Goal: Ask a question: Seek information or help from site administrators or community

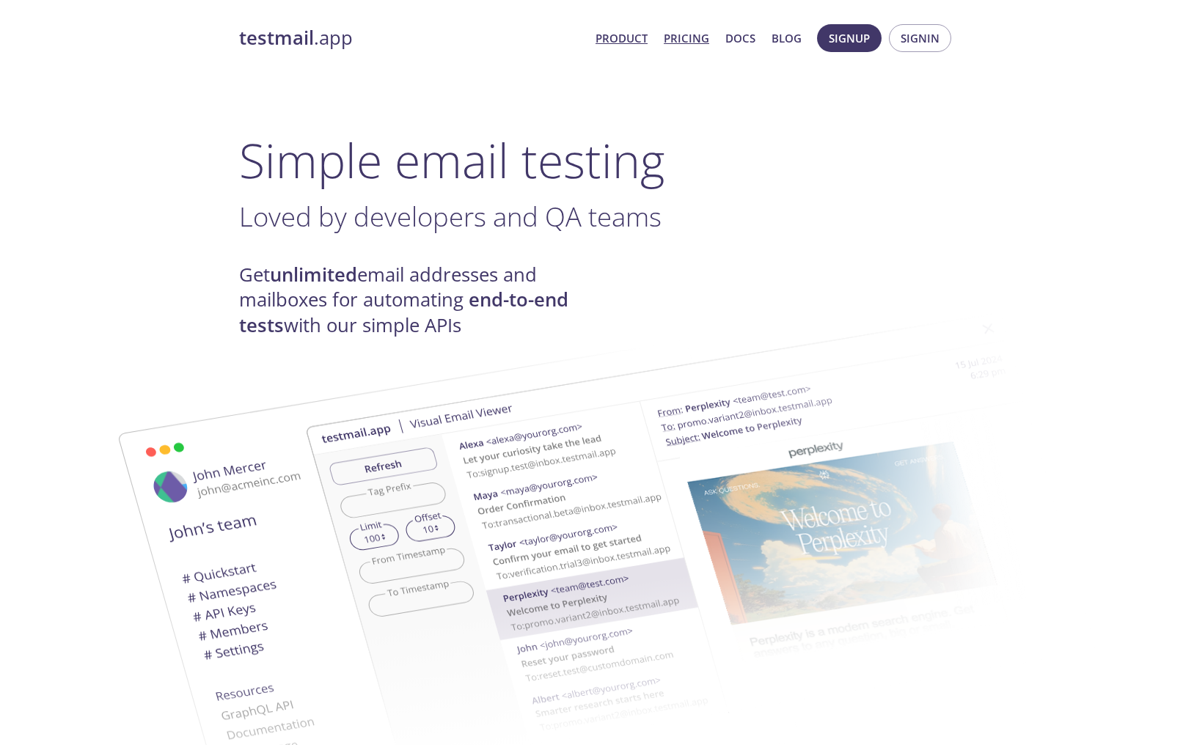
click at [692, 42] on link "Pricing" at bounding box center [686, 38] width 45 height 19
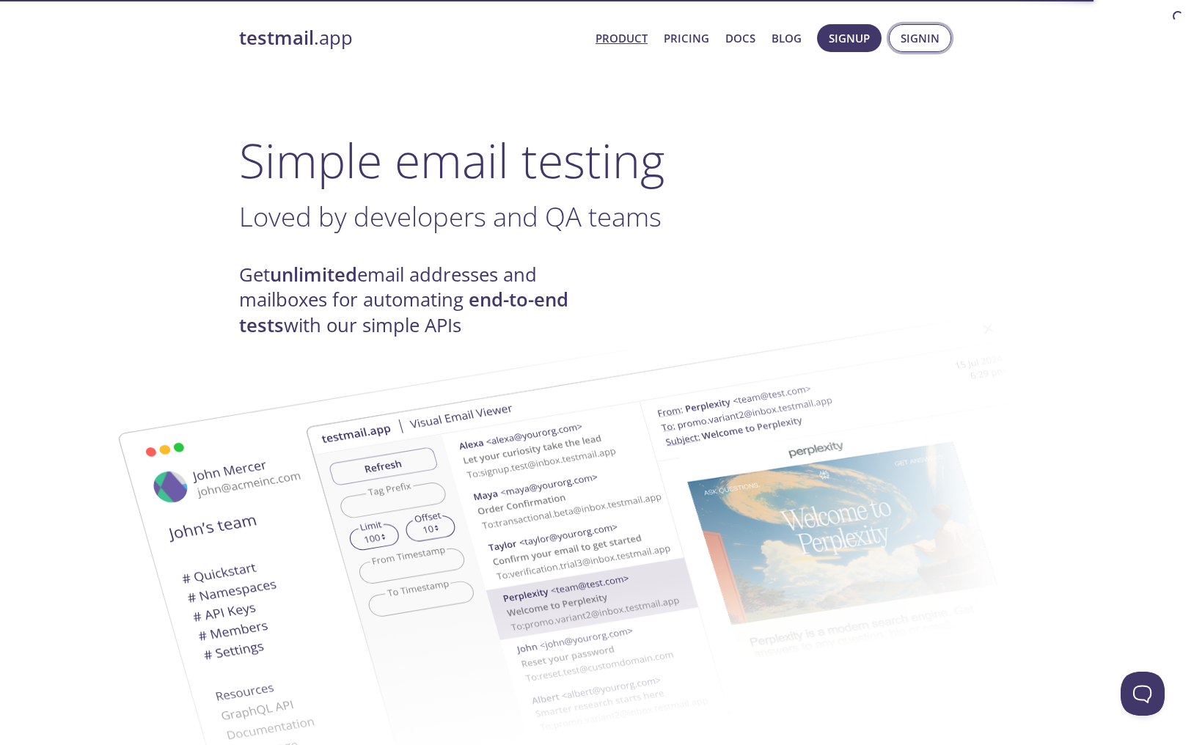
click at [899, 33] on button "Signin" at bounding box center [920, 38] width 62 height 28
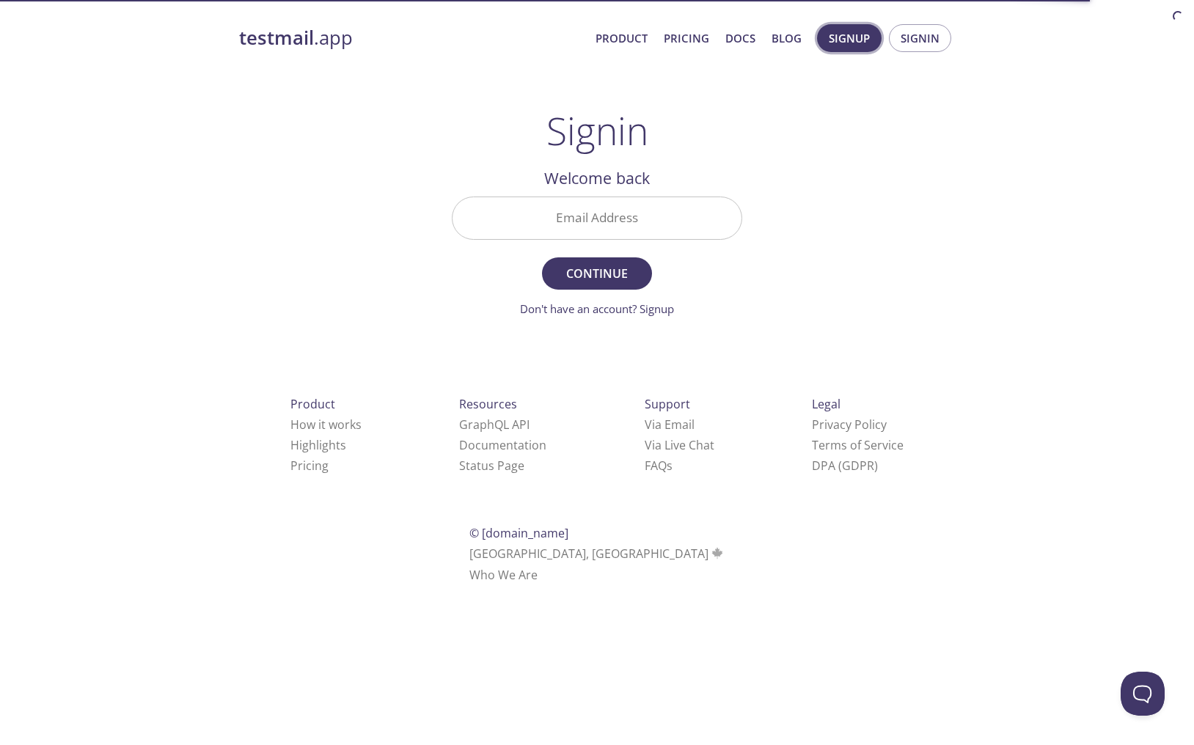
click at [850, 32] on span "Signup" at bounding box center [849, 38] width 41 height 19
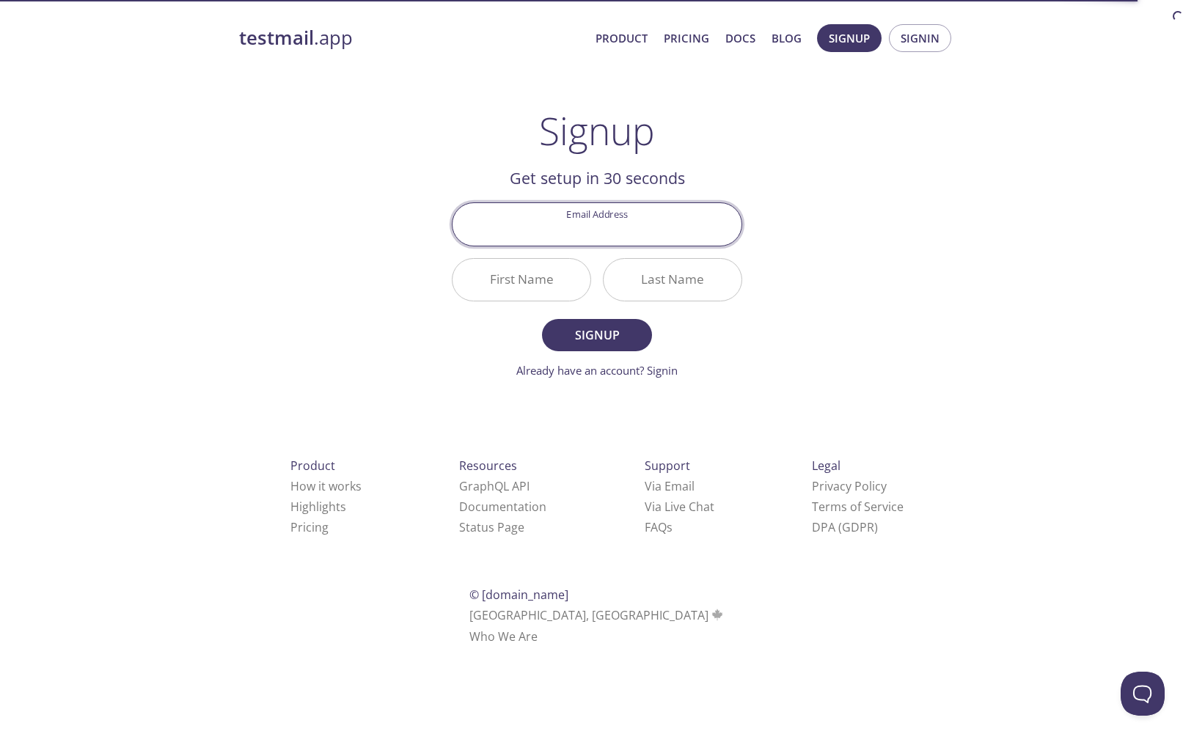
type input "[EMAIL_ADDRESS][DOMAIN_NAME]"
click at [531, 282] on input "First Name" at bounding box center [522, 280] width 138 height 42
type input "Aditya"
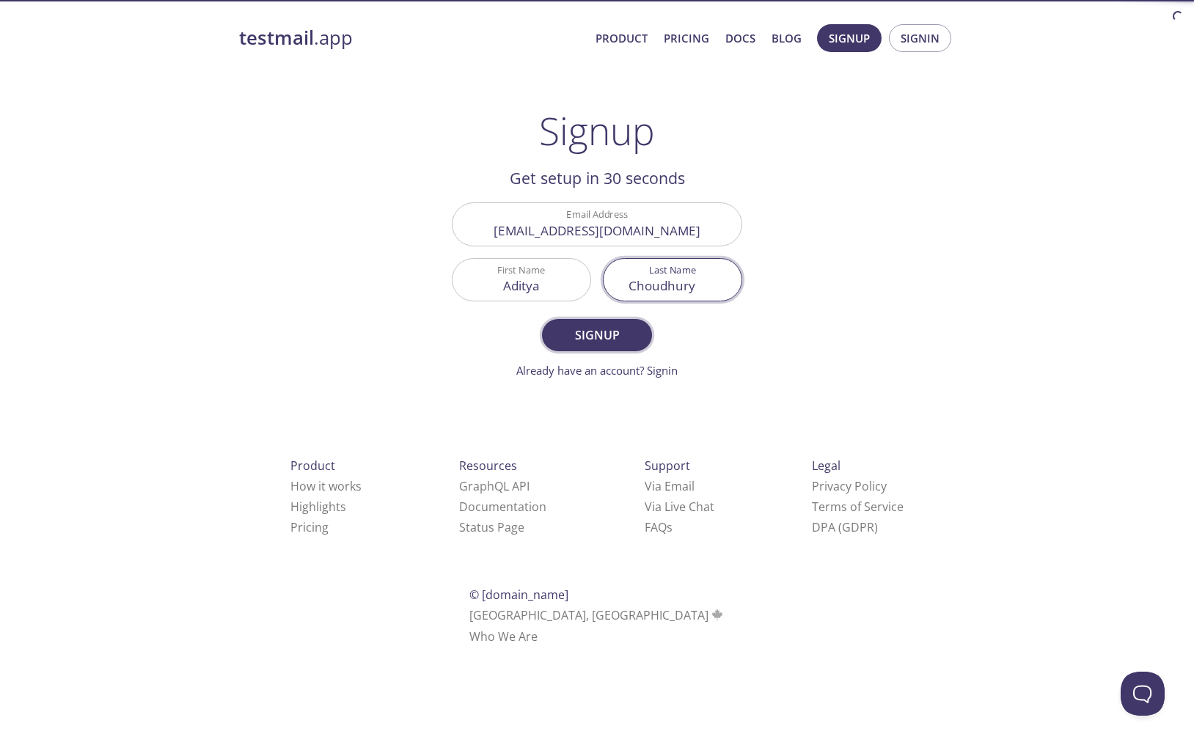
type input "Choudhury"
click at [604, 328] on span "Signup" at bounding box center [597, 335] width 78 height 21
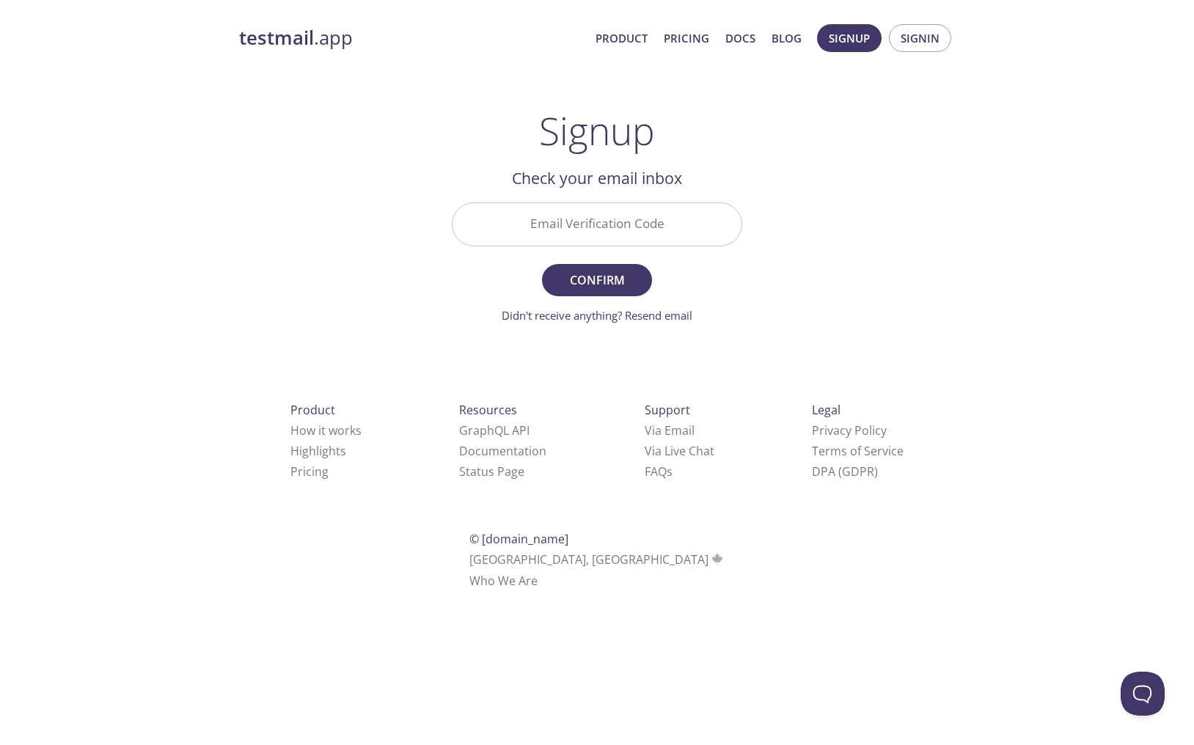
click at [662, 238] on input "Email Verification Code" at bounding box center [597, 224] width 289 height 42
click at [951, 241] on div "testmail .app Product Pricing Docs Blog Signup Signin Signup Get setup in 30 se…" at bounding box center [597, 324] width 751 height 618
click at [617, 237] on input "Email Verification Code" at bounding box center [597, 224] width 289 height 42
paste input "2DGAHMZ"
type input "2DGAHMZ"
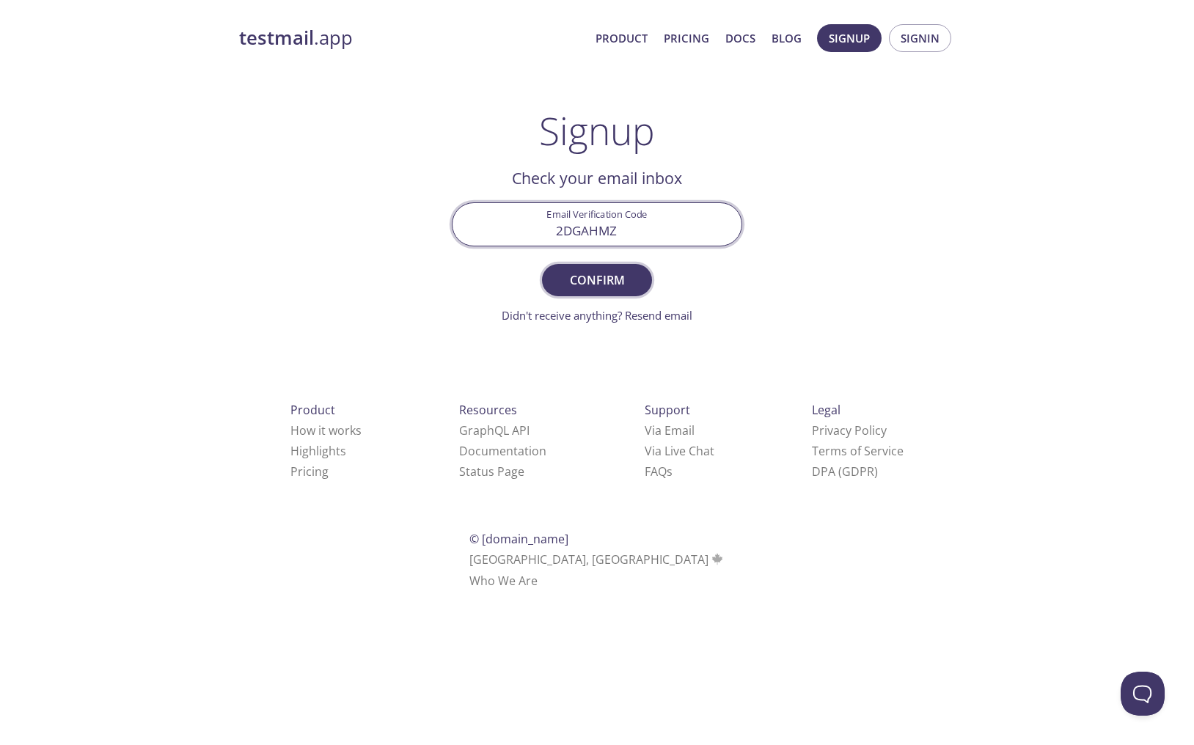
click at [612, 279] on span "Confirm" at bounding box center [597, 280] width 78 height 21
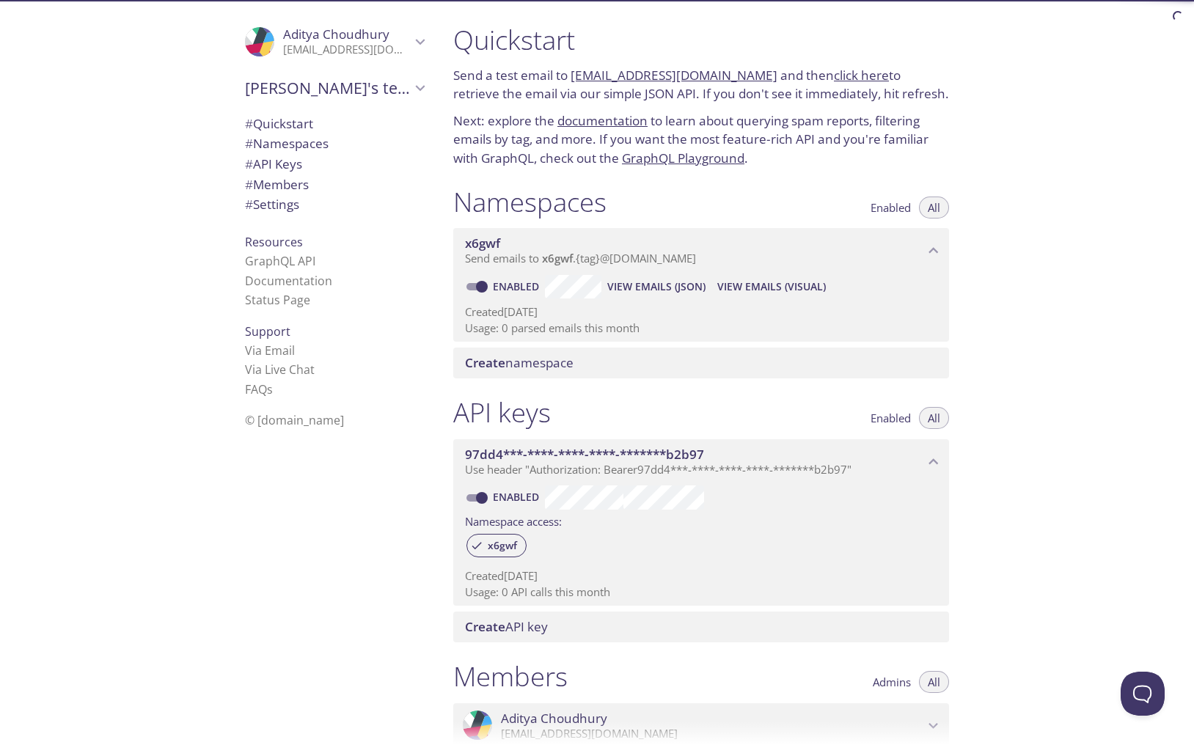
click at [304, 206] on span "# Settings" at bounding box center [334, 204] width 179 height 19
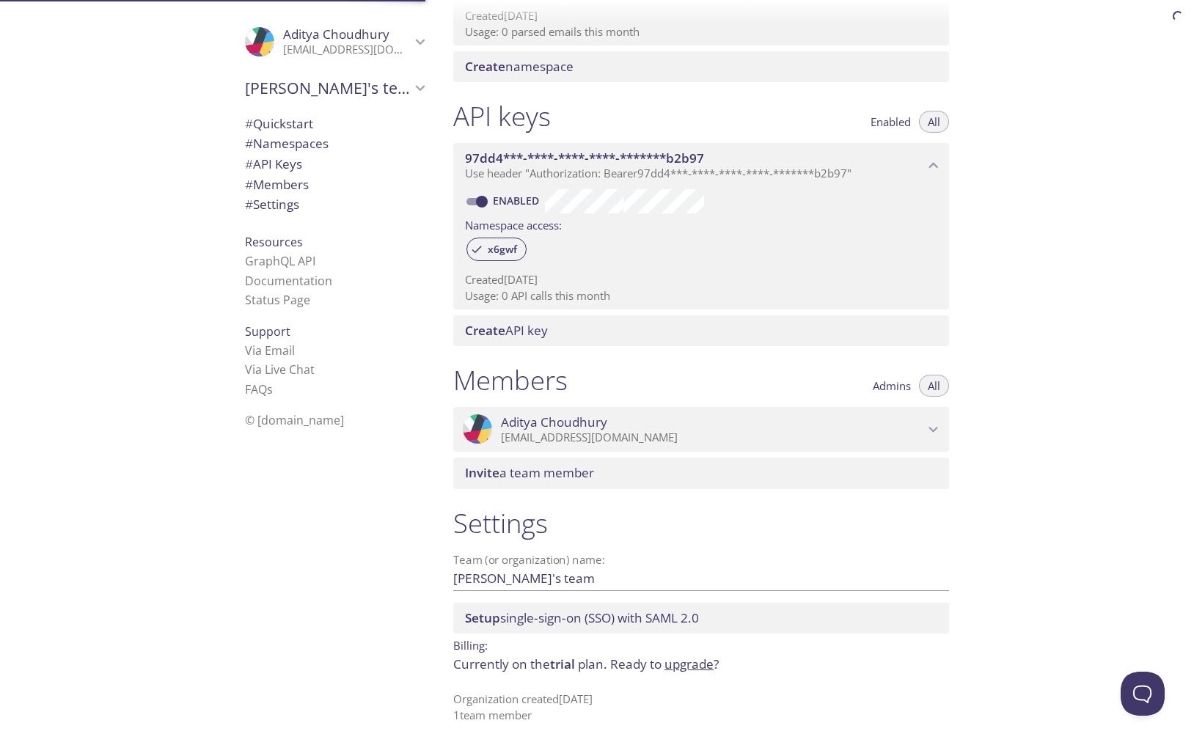
scroll to position [298, 0]
click at [686, 662] on link "upgrade" at bounding box center [689, 662] width 49 height 17
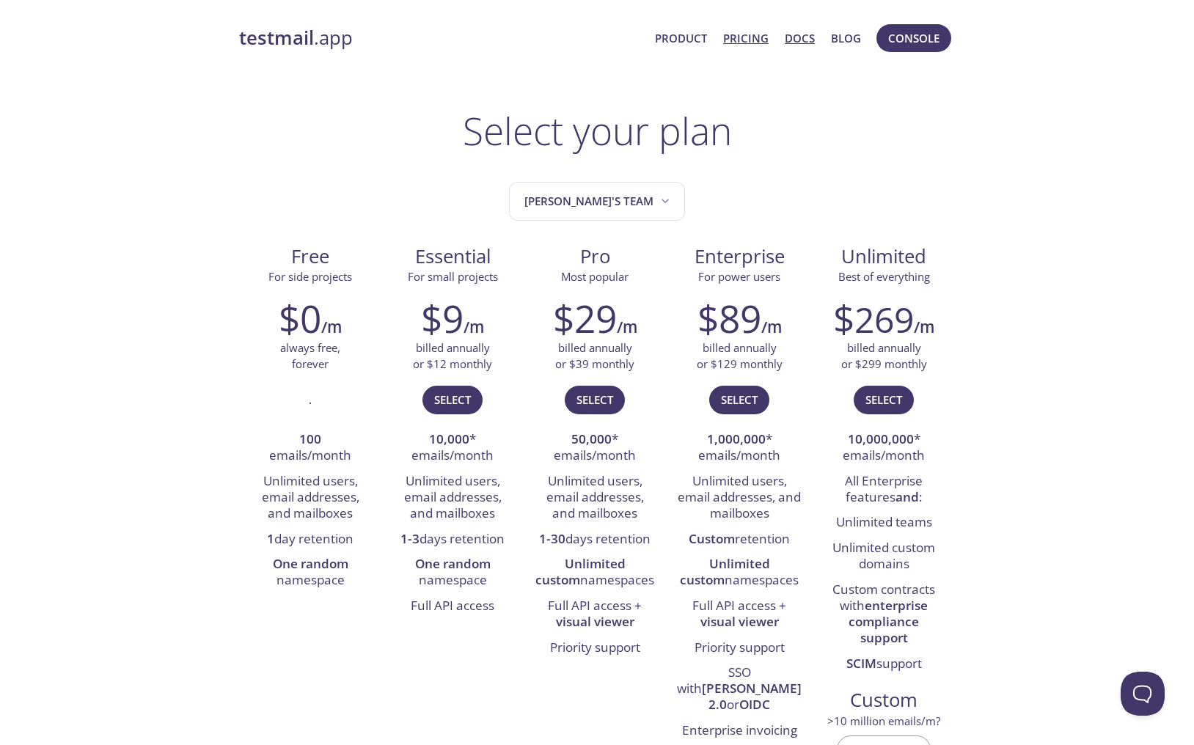
click at [793, 40] on link "Docs" at bounding box center [800, 38] width 30 height 19
click at [685, 36] on link "Product" at bounding box center [681, 38] width 52 height 19
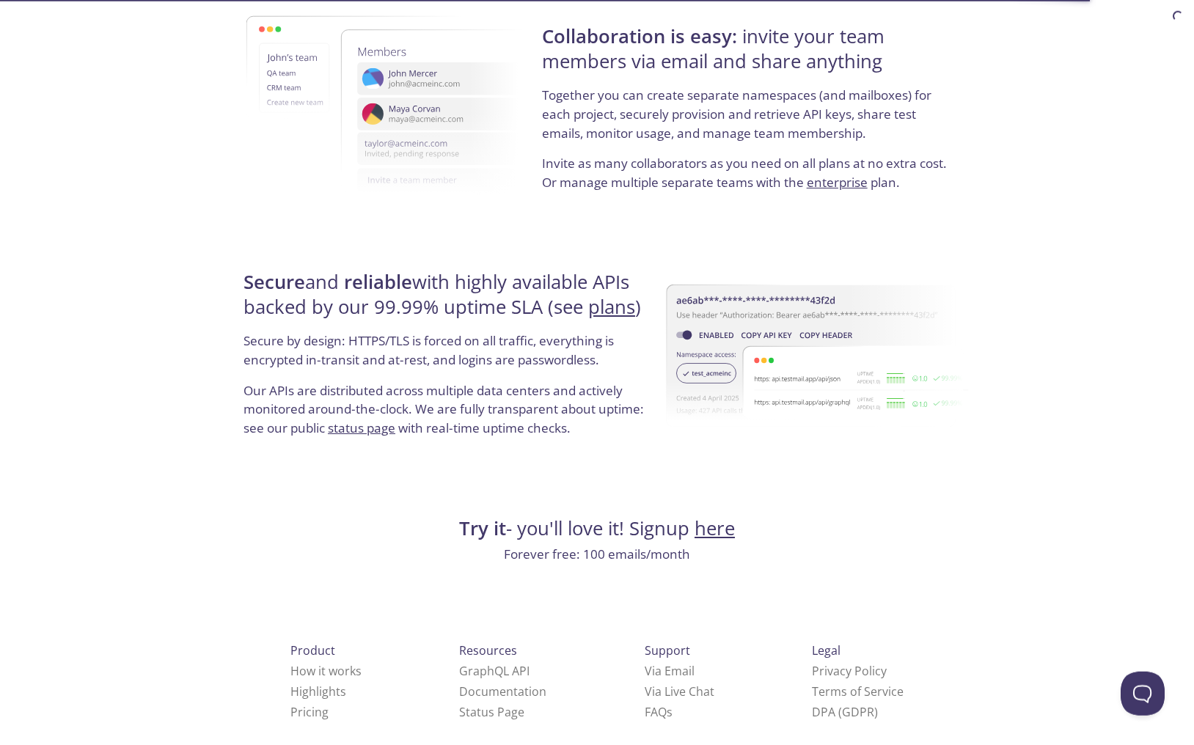
scroll to position [2608, 0]
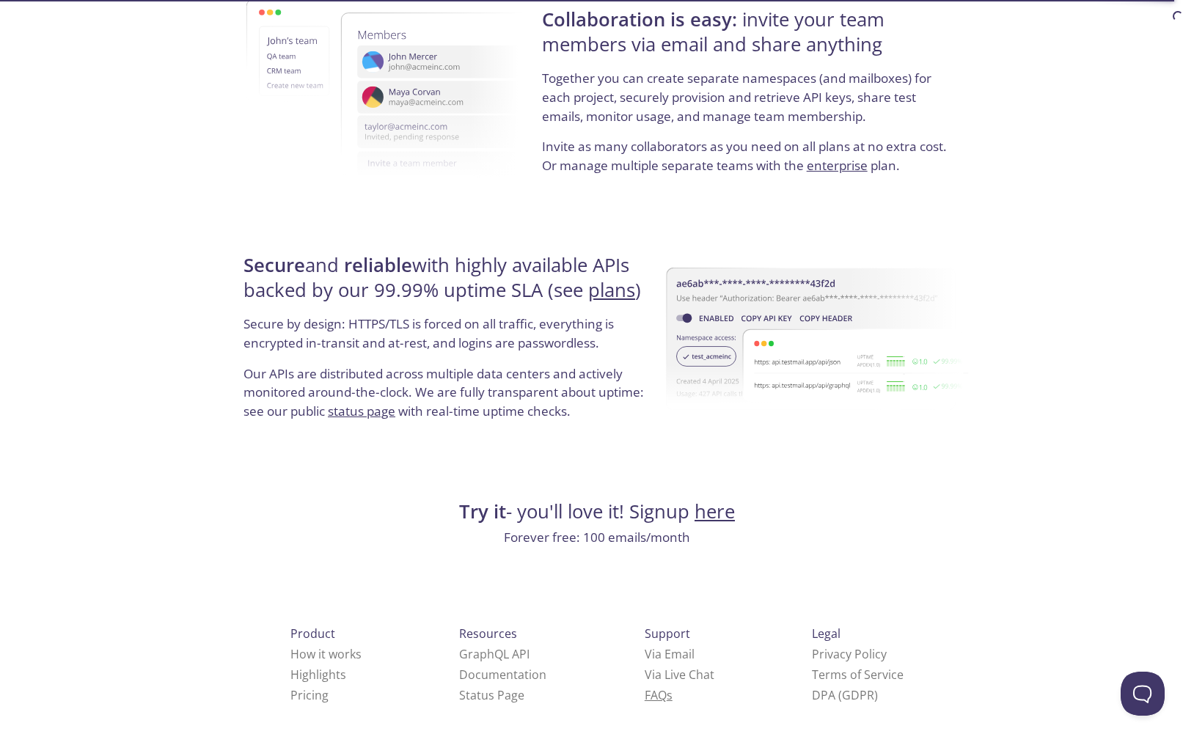
click at [645, 691] on link "FAQ s" at bounding box center [659, 695] width 28 height 16
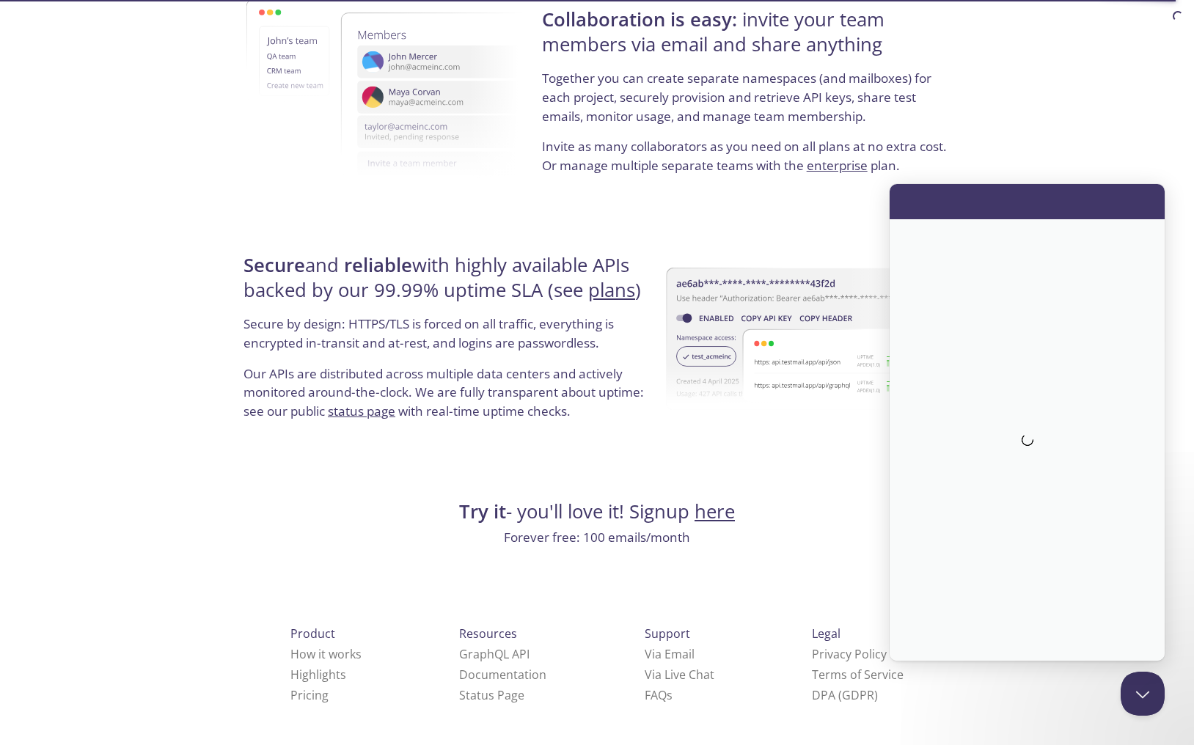
scroll to position [0, 0]
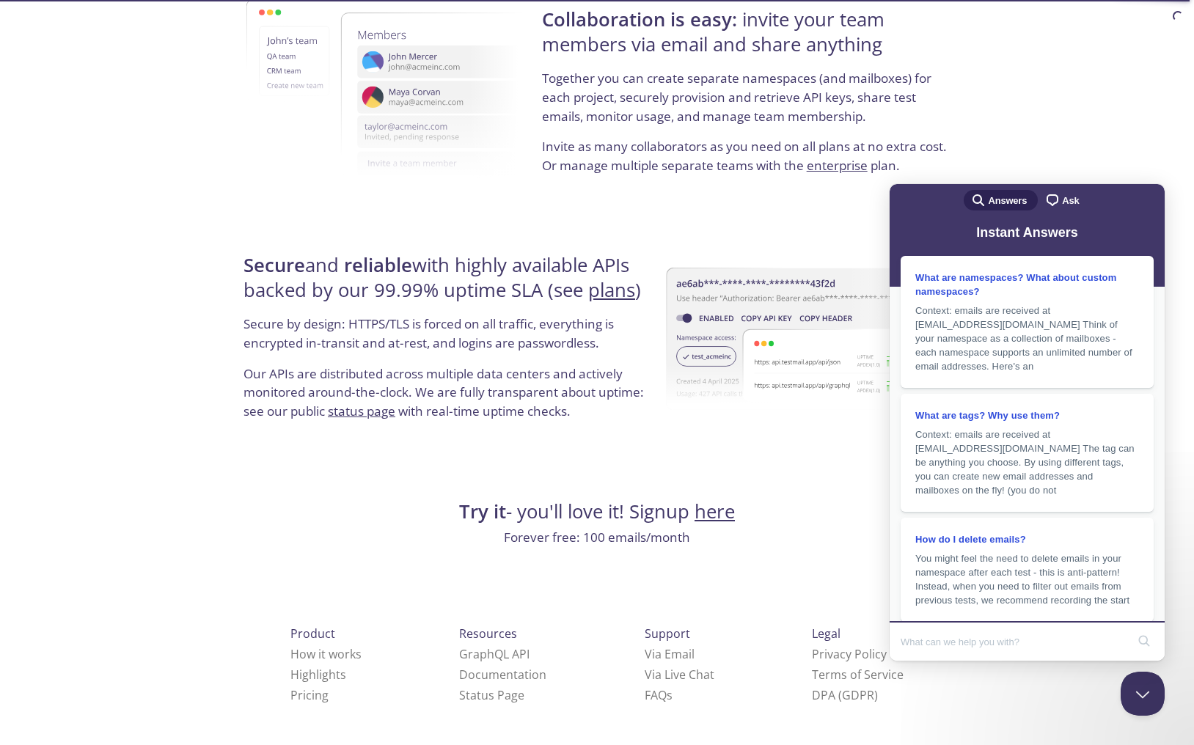
click at [984, 647] on input "Search Doc articles" at bounding box center [1014, 641] width 226 height 31
type input "how to get student benifits after getting verified in github education"
click button "search" at bounding box center [1143, 640] width 23 height 23
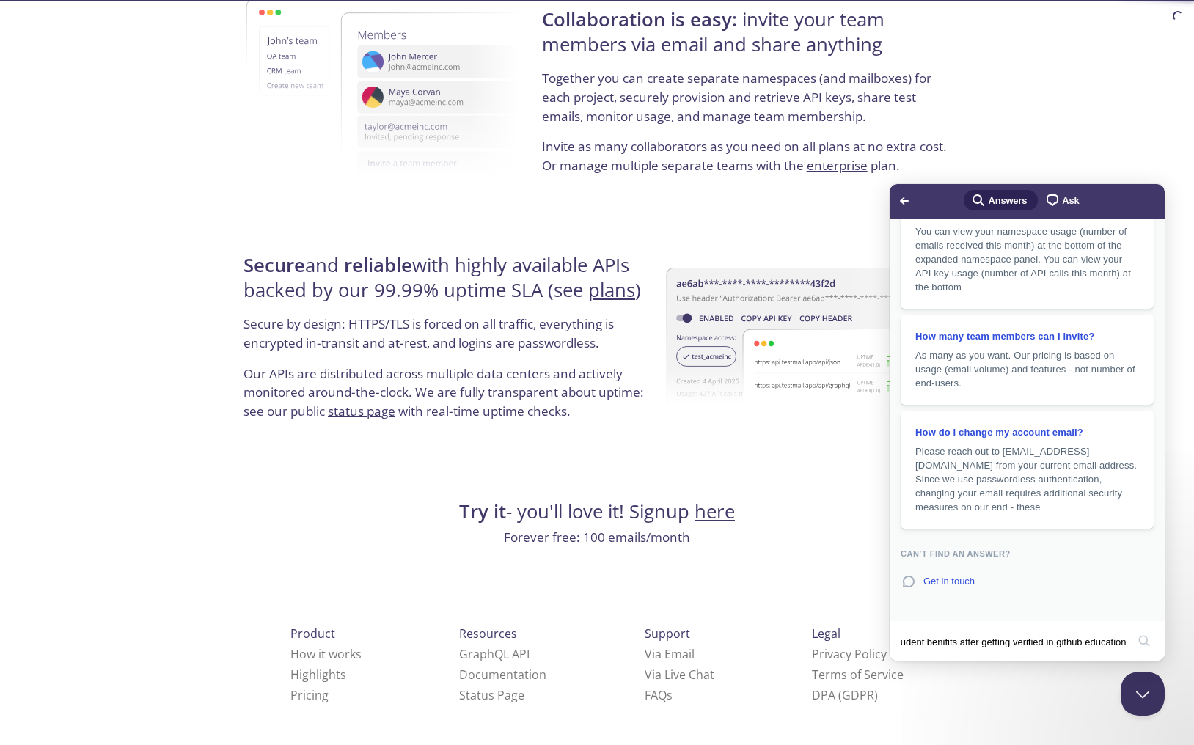
scroll to position [807, 0]
click at [1080, 201] on link "chat-square Ask" at bounding box center [1064, 200] width 52 height 21
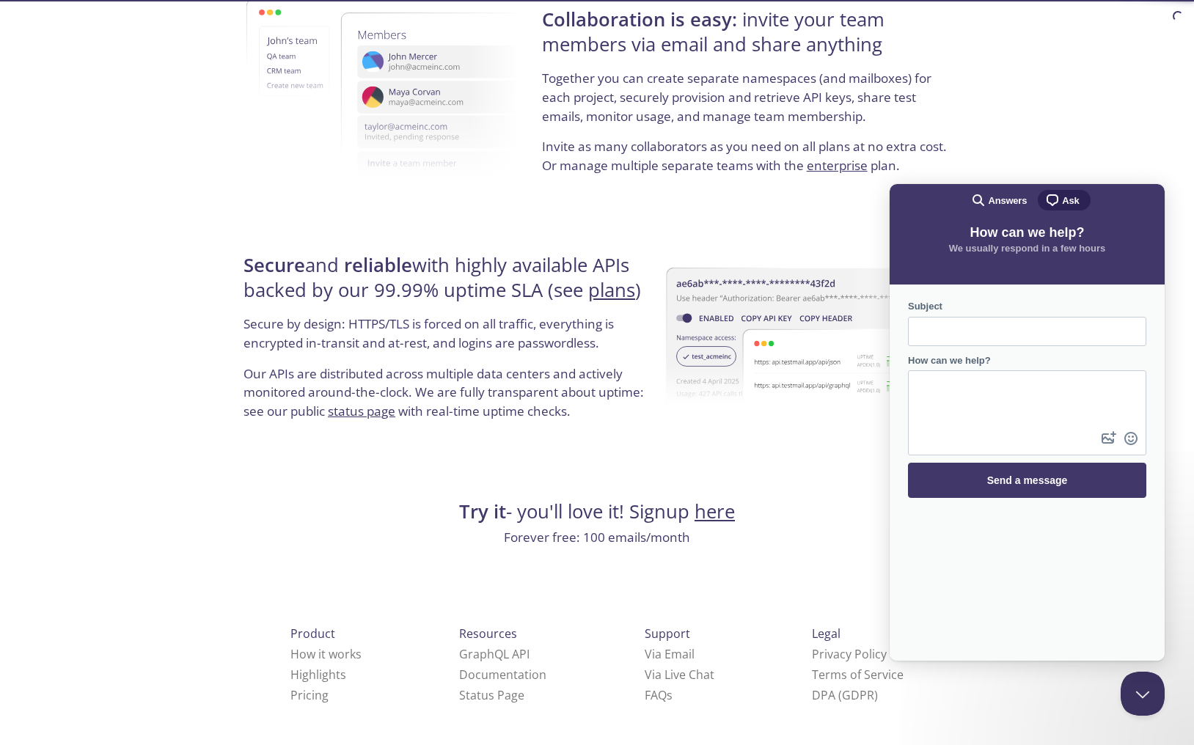
click at [1017, 404] on textarea "How can we help?" at bounding box center [1027, 400] width 235 height 56
type textarea "Ho"
click at [1067, 325] on input "Subject" at bounding box center [1027, 331] width 215 height 26
type input "How to get Student Benifits"
click at [1006, 409] on textarea "Ho" at bounding box center [1027, 400] width 235 height 56
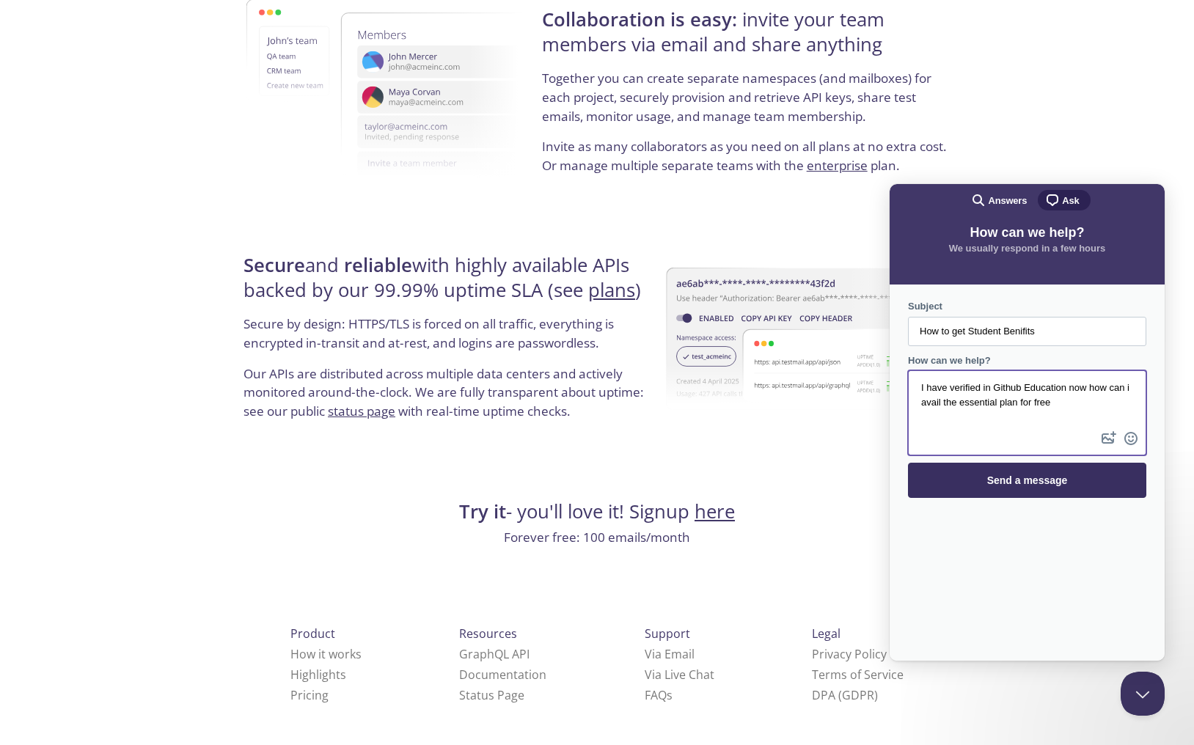
type textarea "I have verified in Github Education now how can i avail the essential plan for …"
click at [1042, 473] on span "Send a message" at bounding box center [1027, 481] width 206 height 34
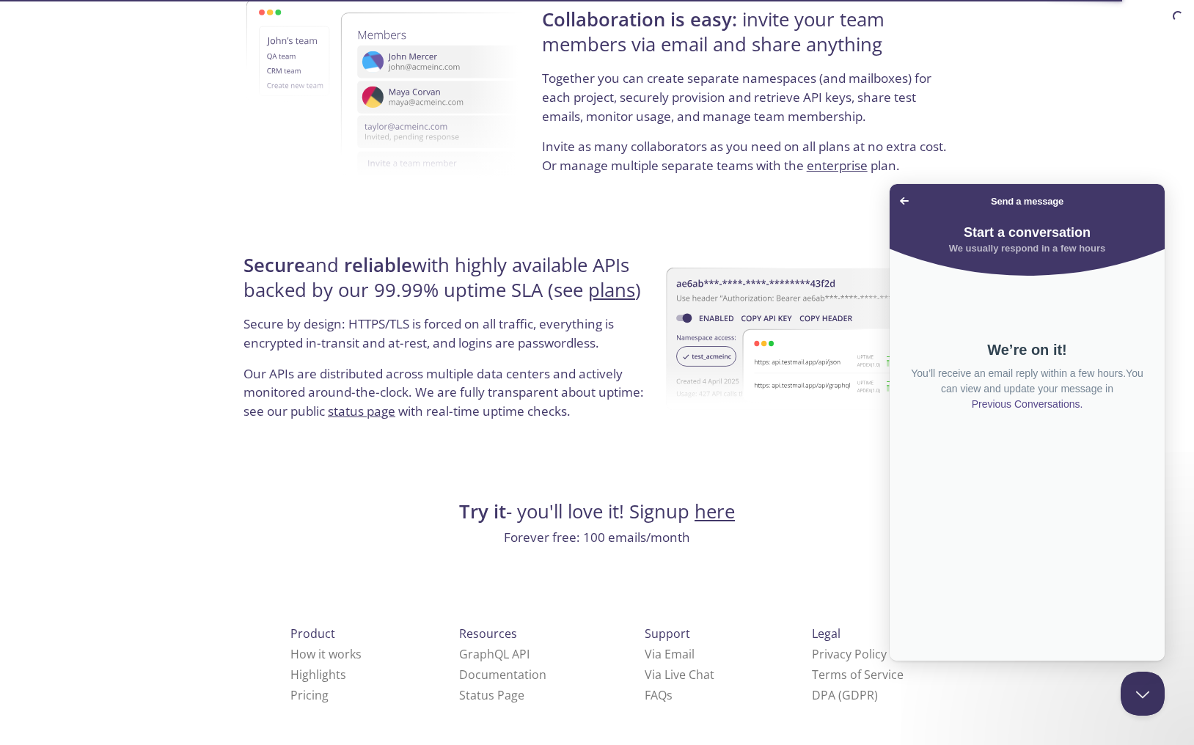
click at [449, 98] on img at bounding box center [413, 88] width 335 height 261
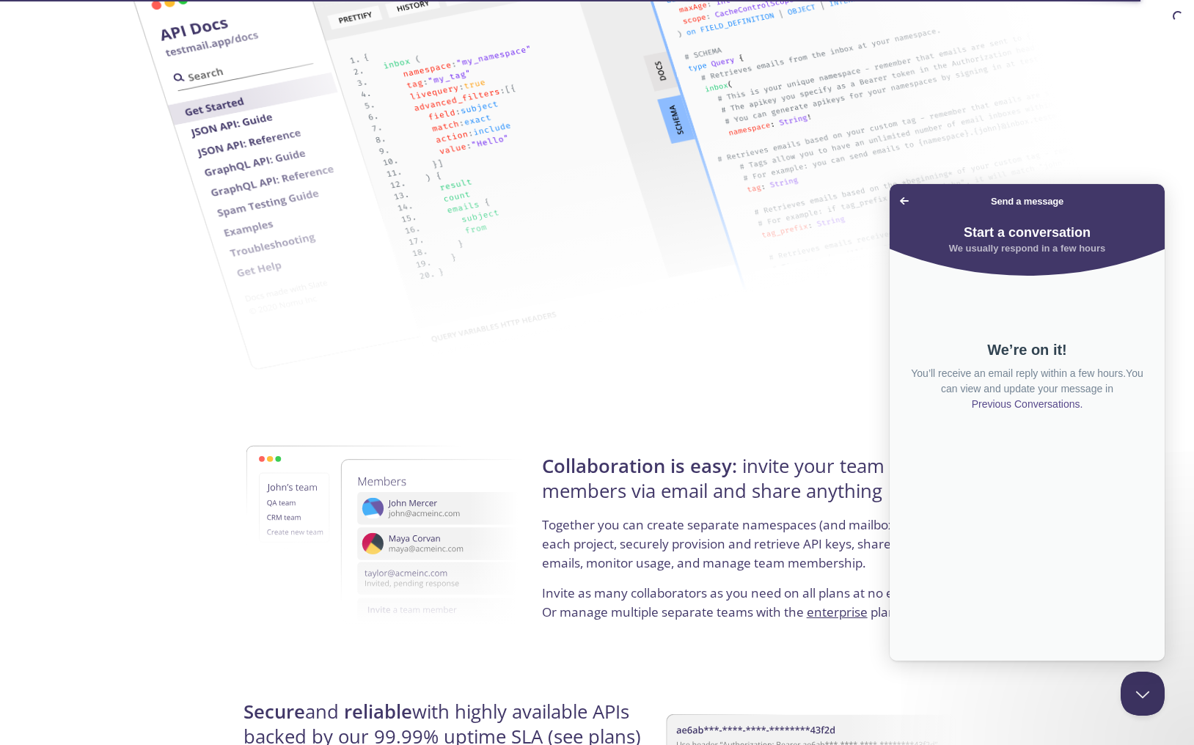
scroll to position [2159, 0]
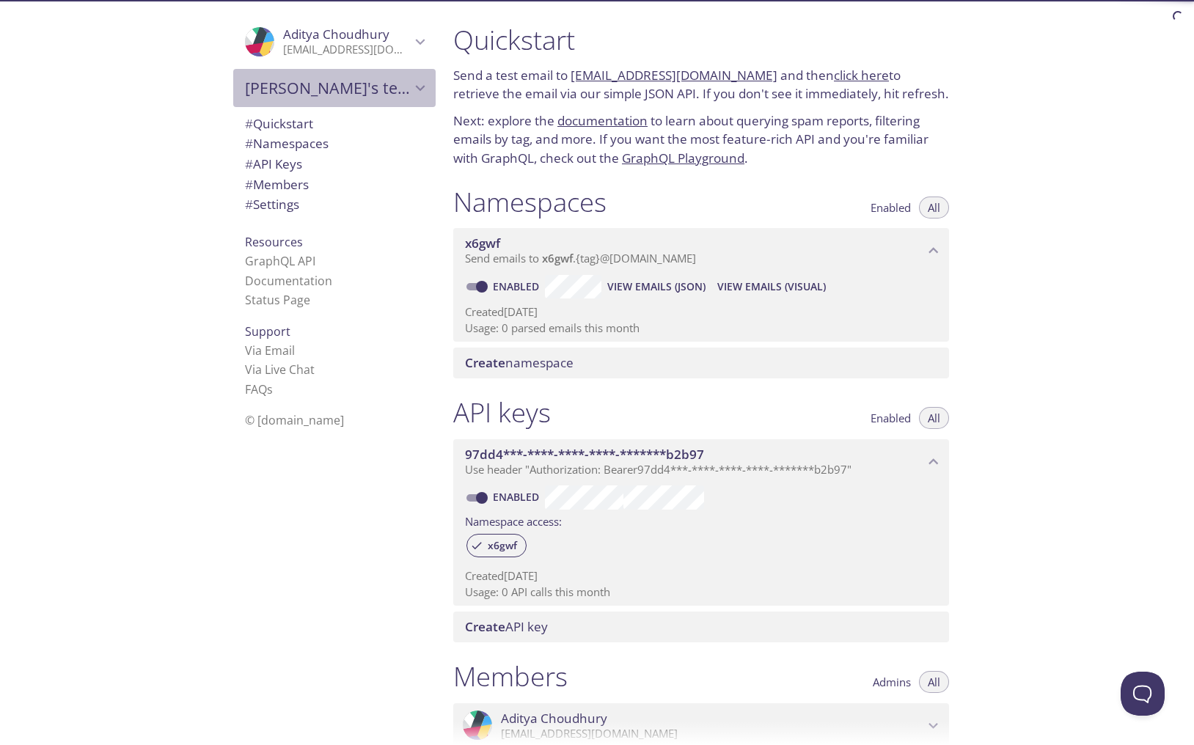
click at [393, 84] on span "[PERSON_NAME]'s team" at bounding box center [328, 88] width 166 height 21
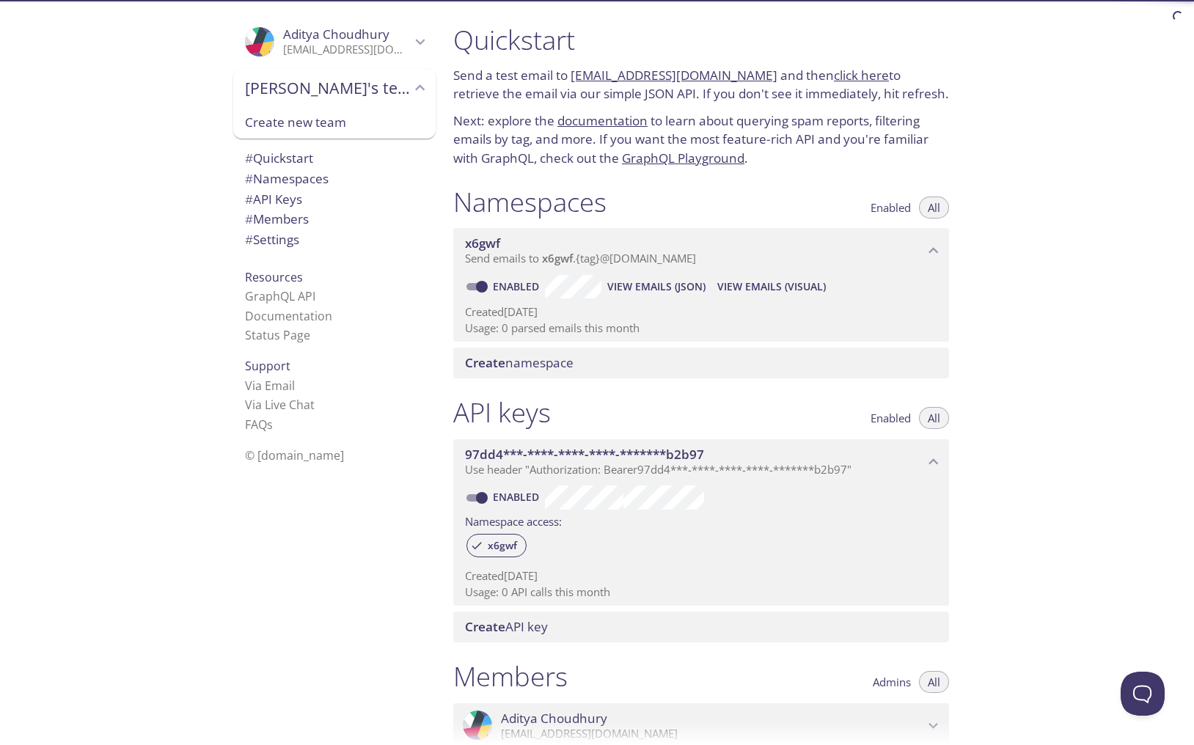
click at [393, 84] on span "Aditya's team" at bounding box center [328, 88] width 166 height 21
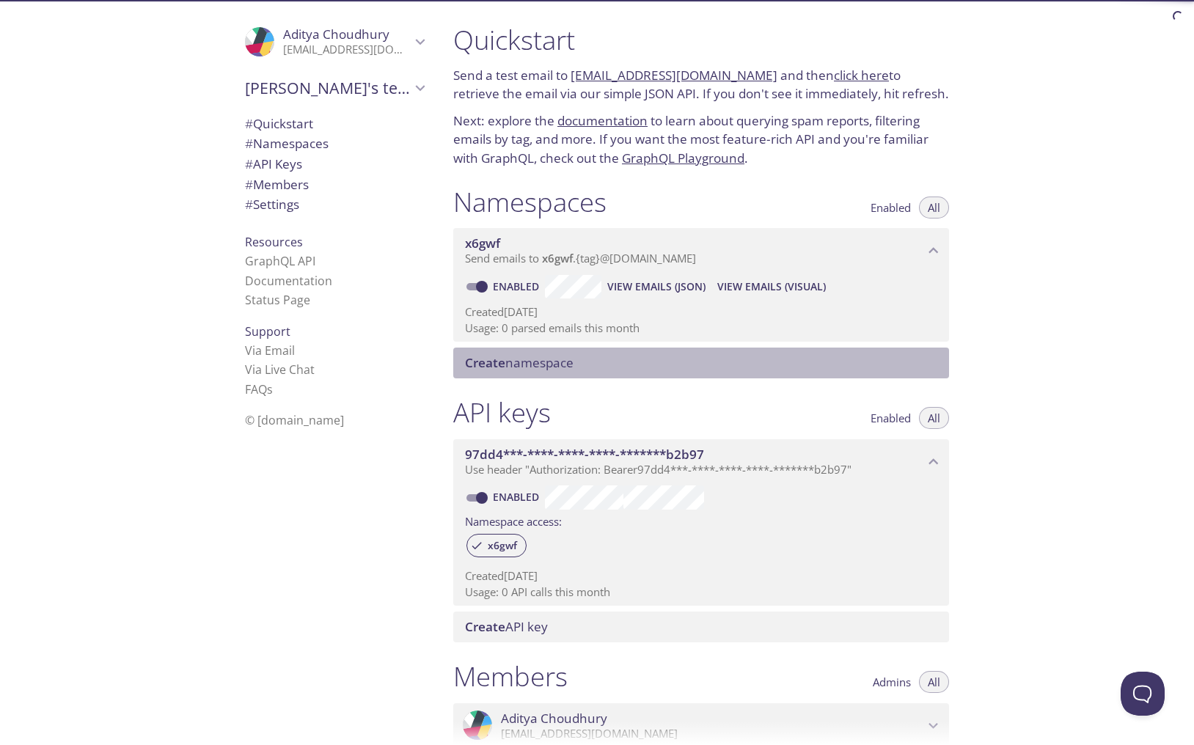
click at [541, 366] on span "Create namespace" at bounding box center [519, 362] width 109 height 17
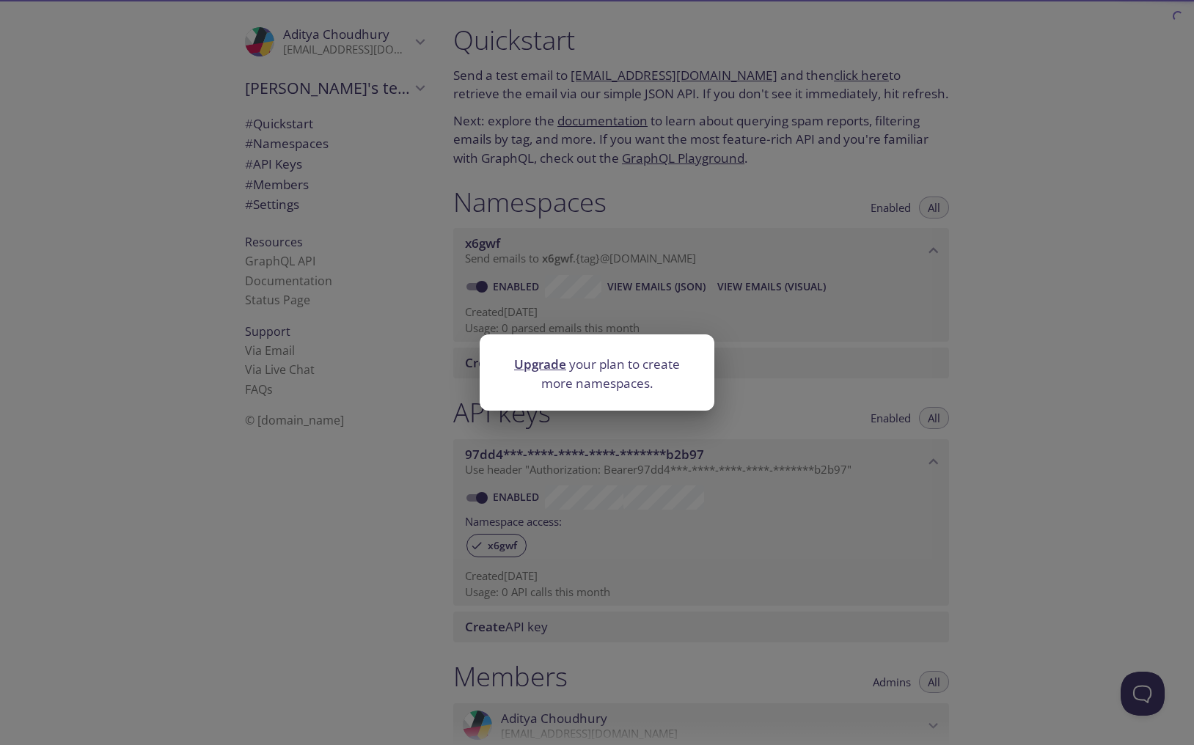
click at [577, 406] on div at bounding box center [597, 402] width 235 height 15
click at [416, 383] on div "Upgrade your plan to create more namespaces." at bounding box center [597, 372] width 1194 height 745
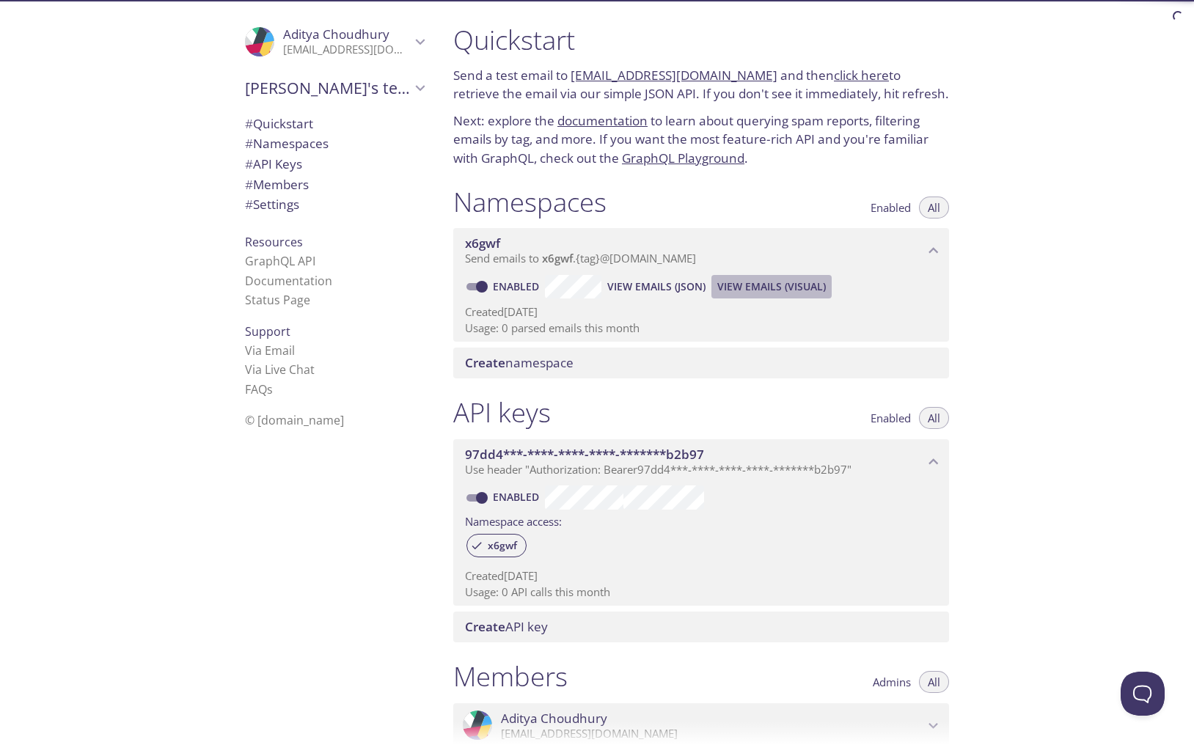
click at [744, 285] on span "View Emails (Visual)" at bounding box center [771, 287] width 109 height 18
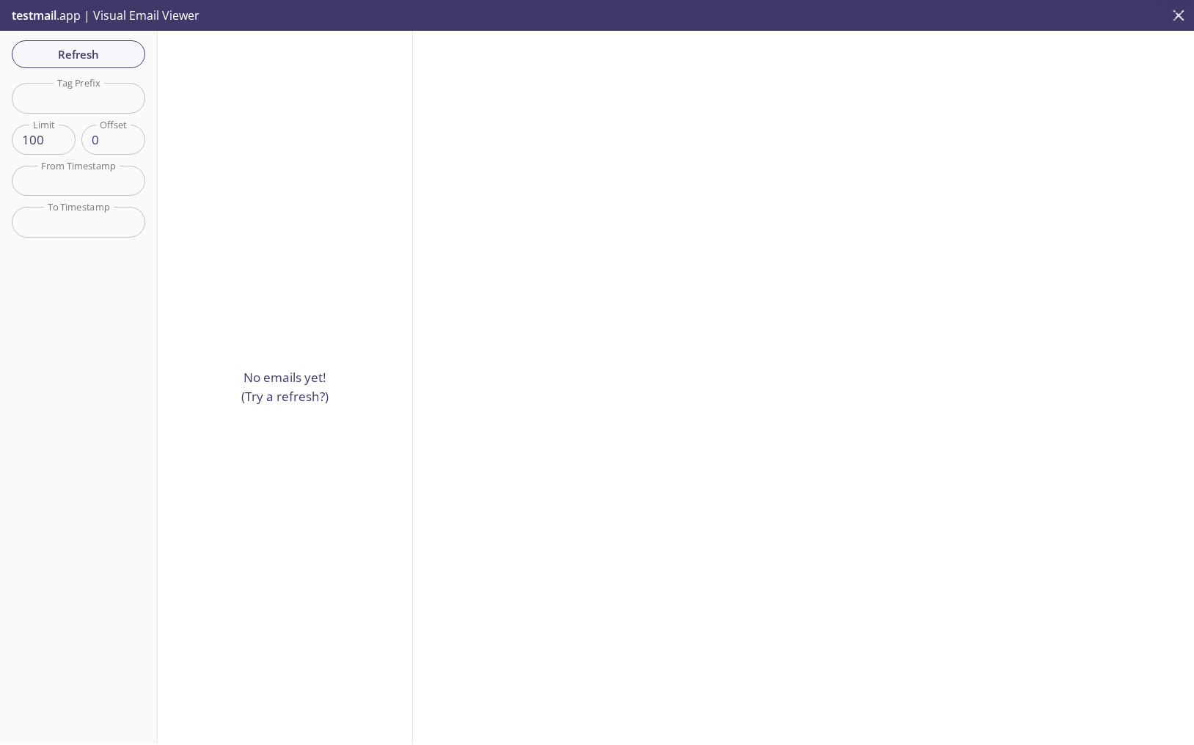
click at [1179, 10] on icon "close" at bounding box center [1178, 15] width 19 height 19
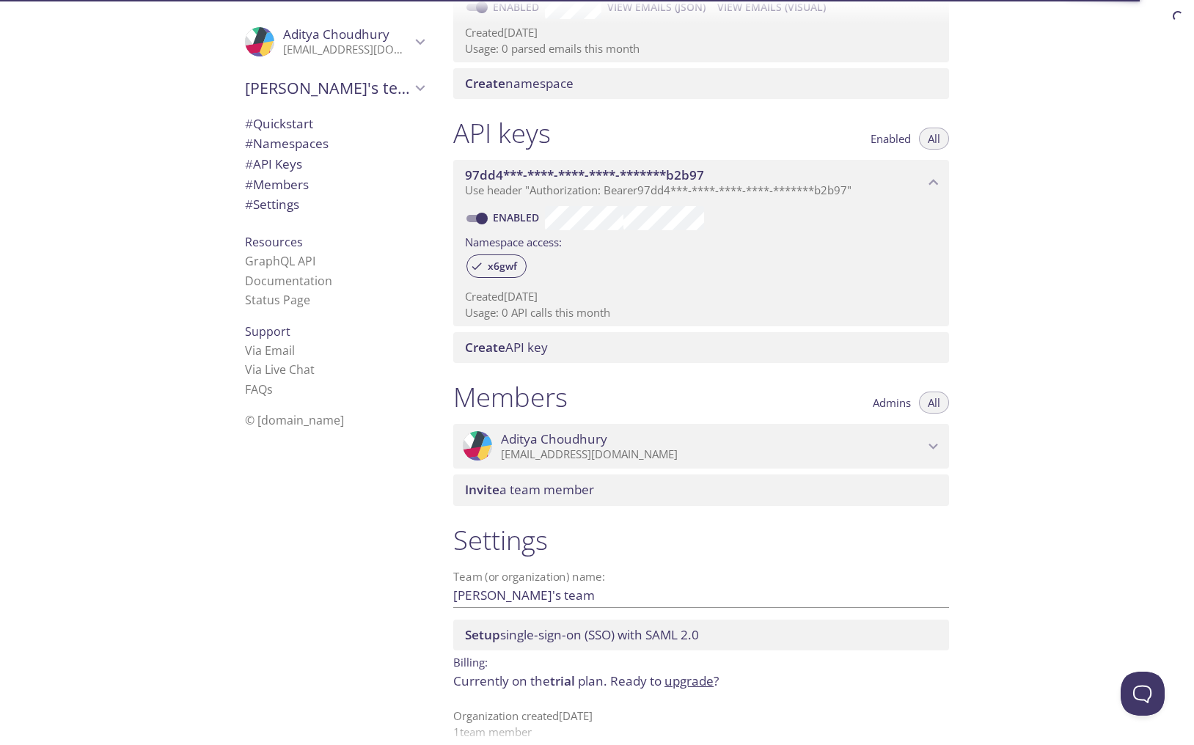
scroll to position [298, 0]
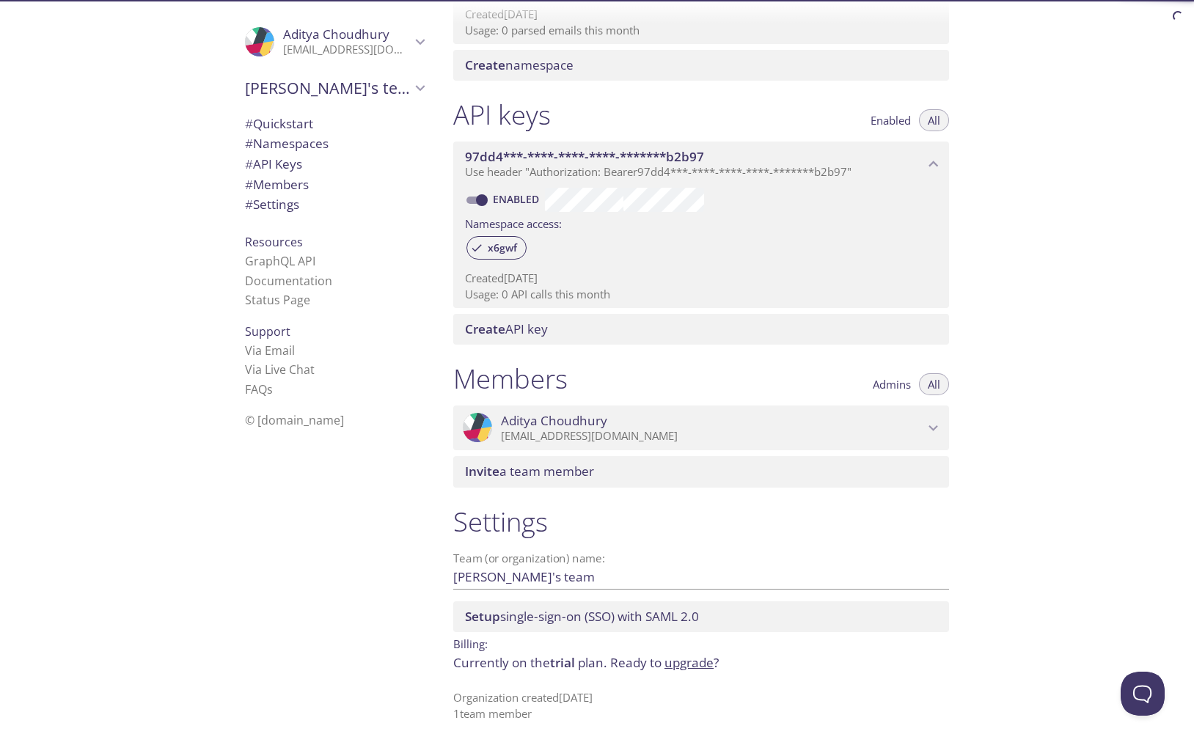
click at [604, 617] on span "Setup single-sign-on (SSO) with SAML 2.0" at bounding box center [582, 616] width 234 height 17
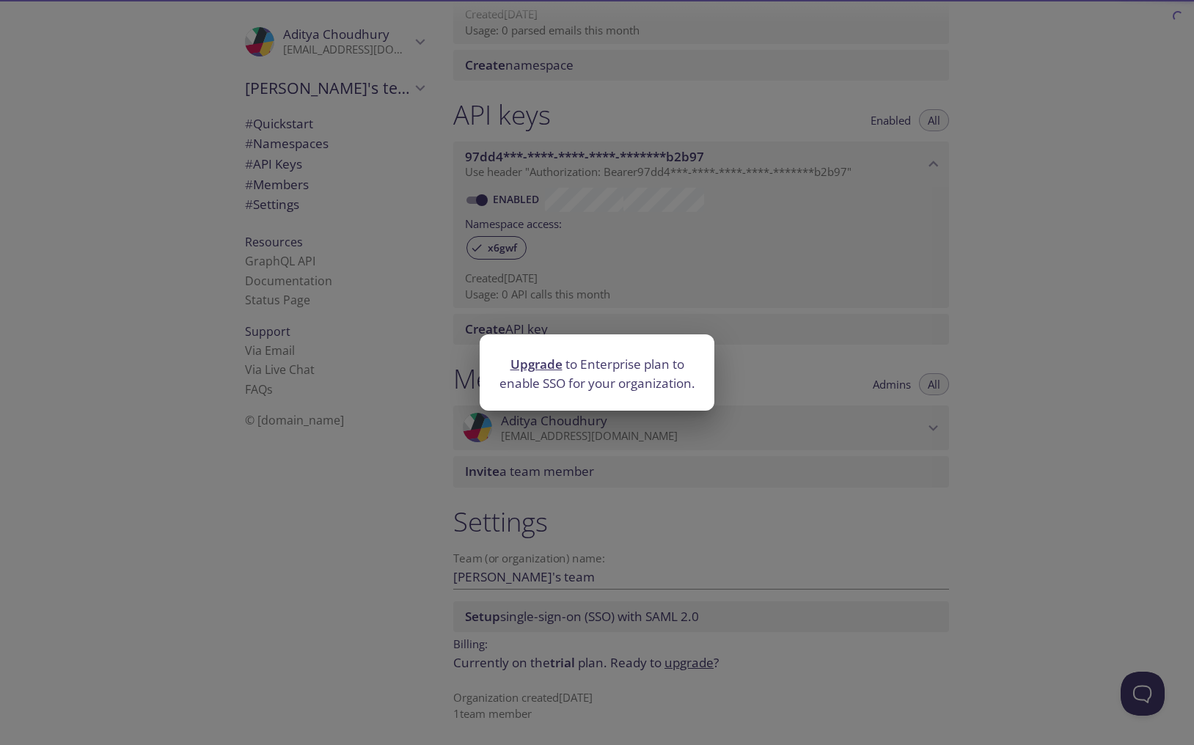
click at [776, 466] on div "Upgrade to Enterprise plan to enable SSO for your organization." at bounding box center [597, 372] width 1194 height 745
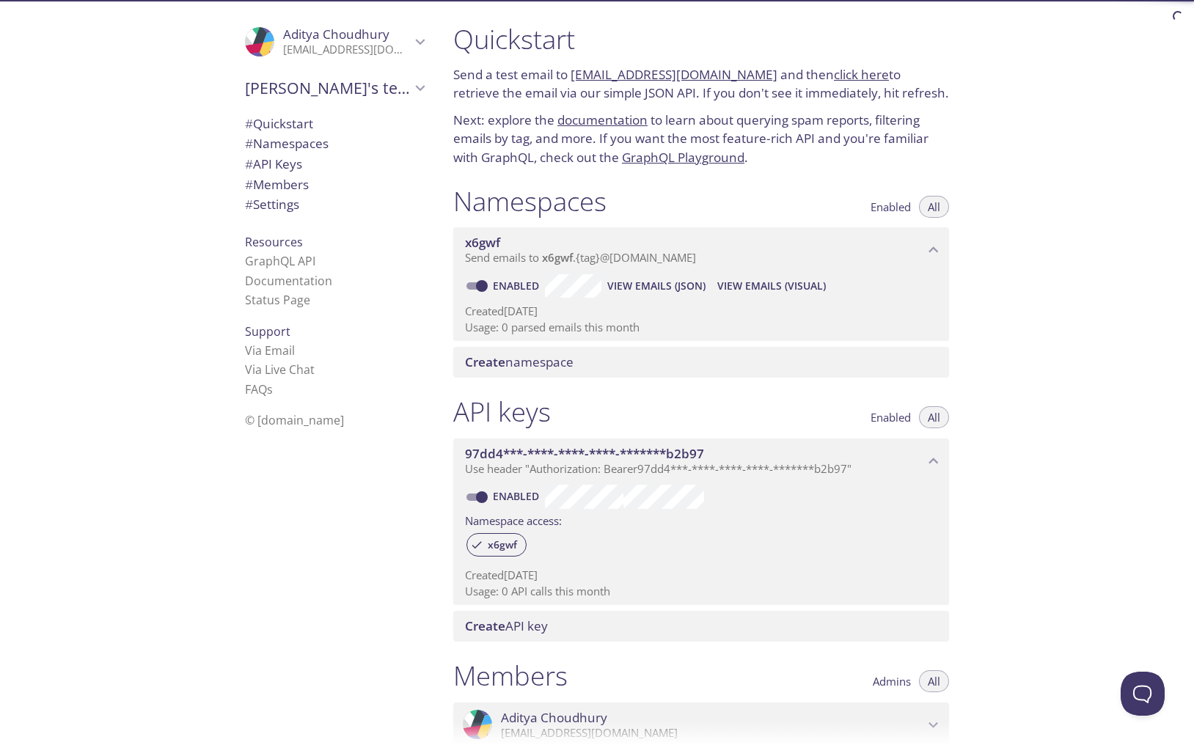
scroll to position [0, 0]
